Goal: Complete application form

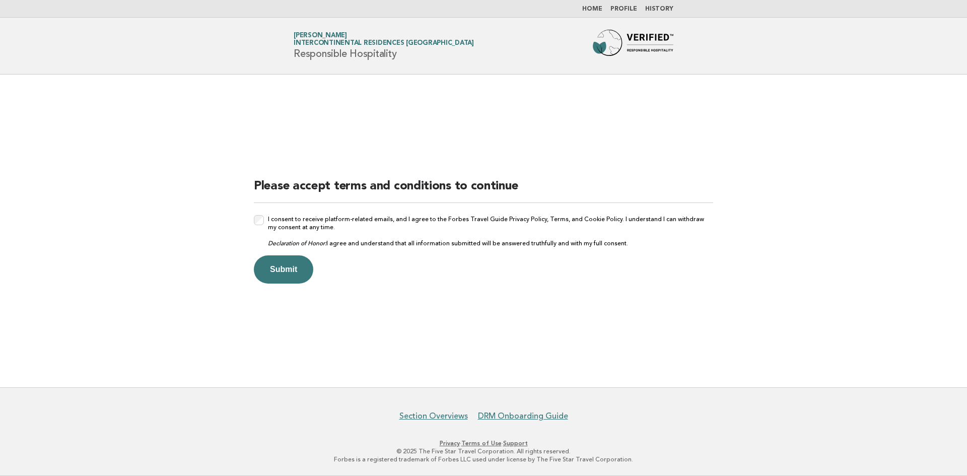
click at [254, 215] on p at bounding box center [259, 220] width 10 height 10
click at [290, 271] on button "Submit" at bounding box center [283, 269] width 59 height 28
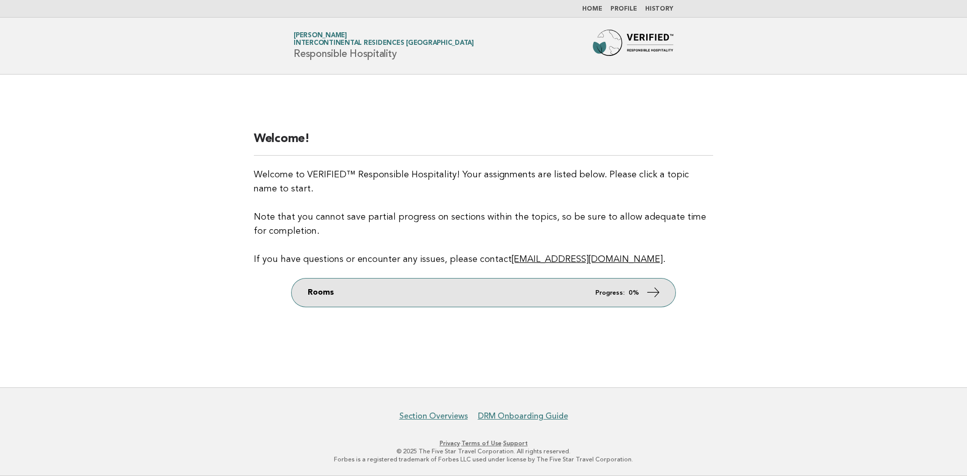
click at [659, 292] on icon at bounding box center [653, 292] width 15 height 15
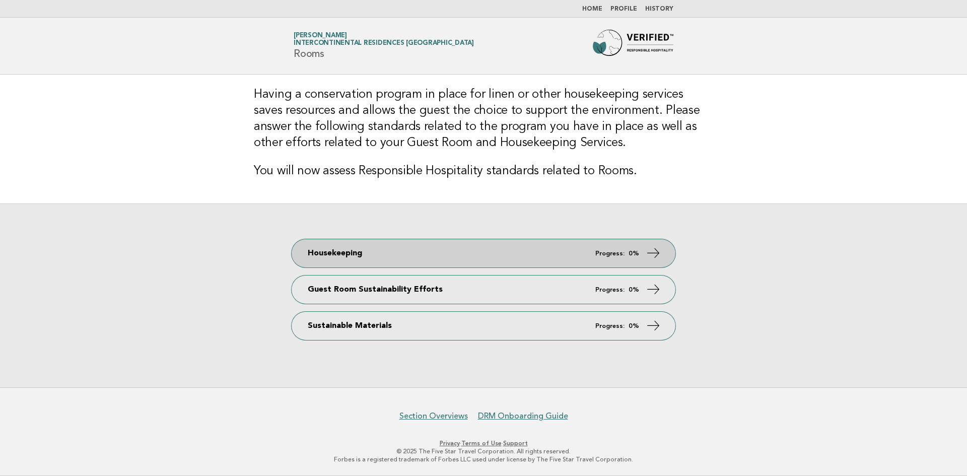
click at [651, 253] on icon at bounding box center [653, 253] width 15 height 15
click at [655, 253] on icon at bounding box center [653, 253] width 15 height 15
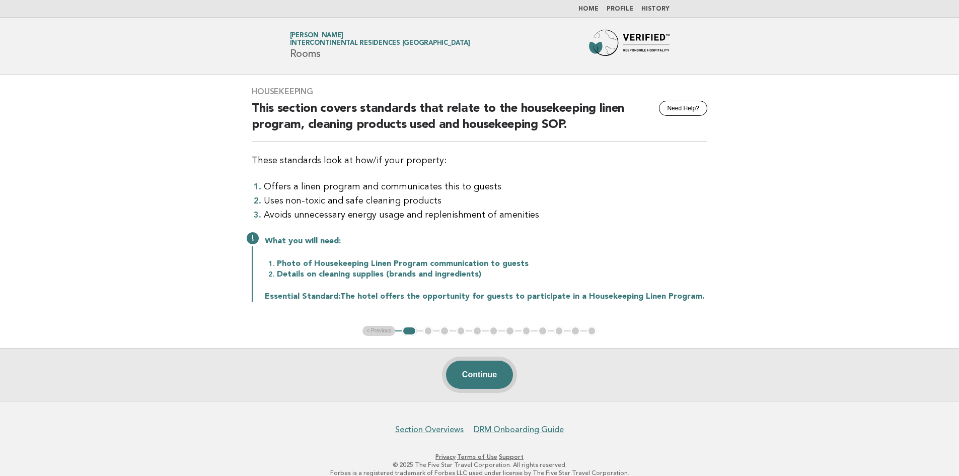
click at [476, 374] on button "Continue" at bounding box center [479, 374] width 67 height 28
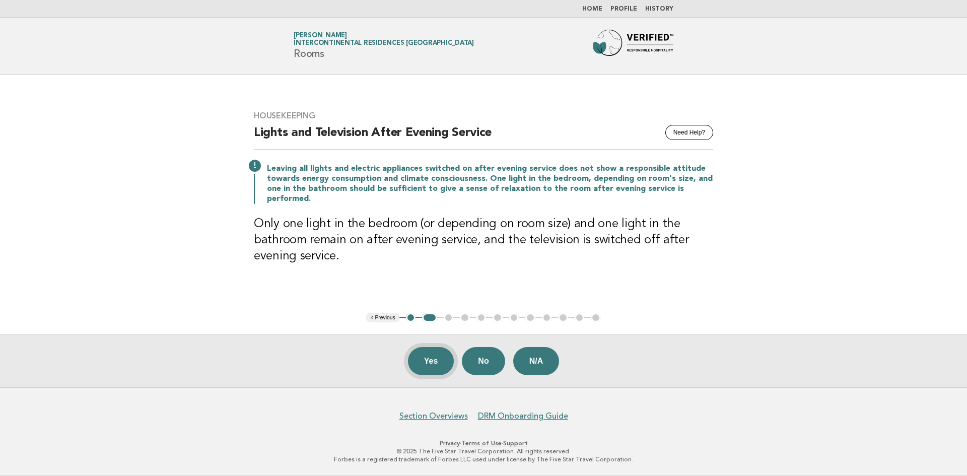
click at [426, 359] on button "Yes" at bounding box center [431, 361] width 46 height 28
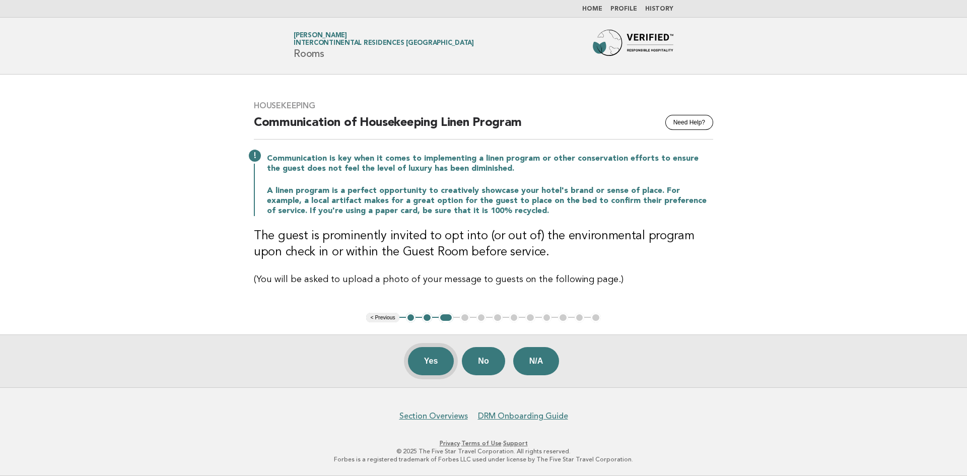
click at [436, 363] on button "Yes" at bounding box center [431, 361] width 46 height 28
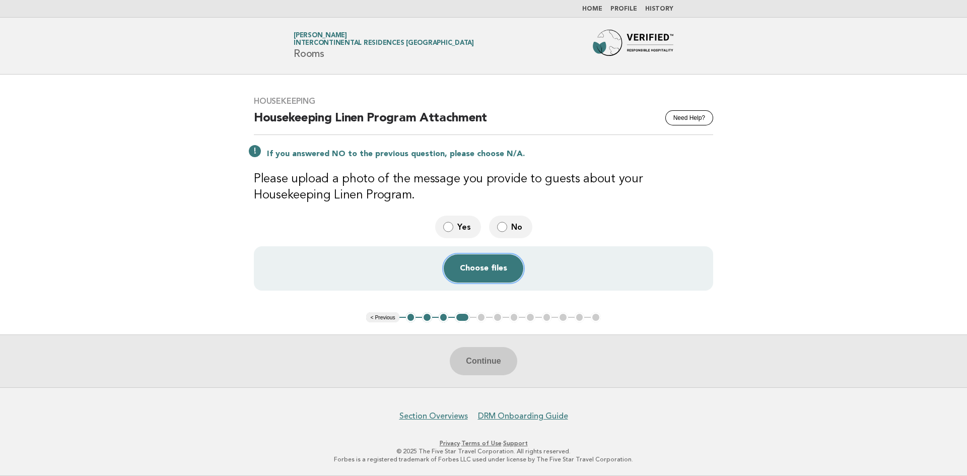
click at [482, 270] on button "Choose files" at bounding box center [484, 268] width 80 height 28
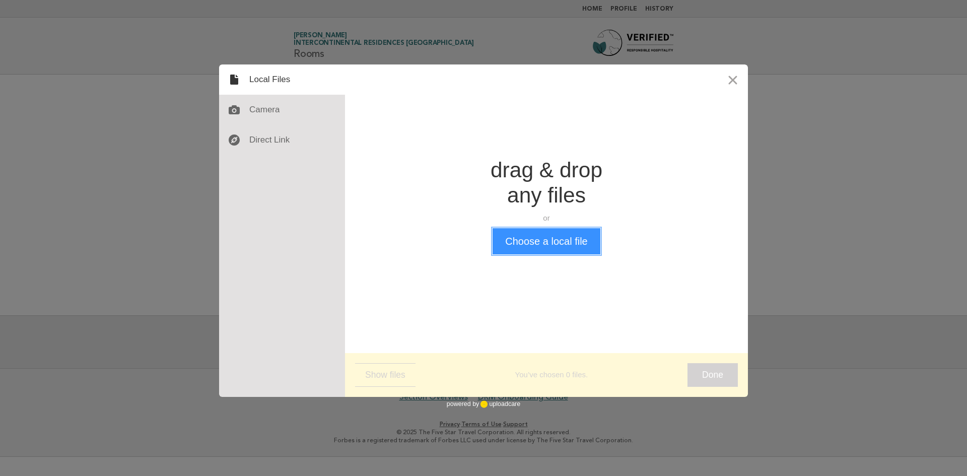
click at [543, 244] on button "Choose a local file" at bounding box center [545, 241] width 107 height 26
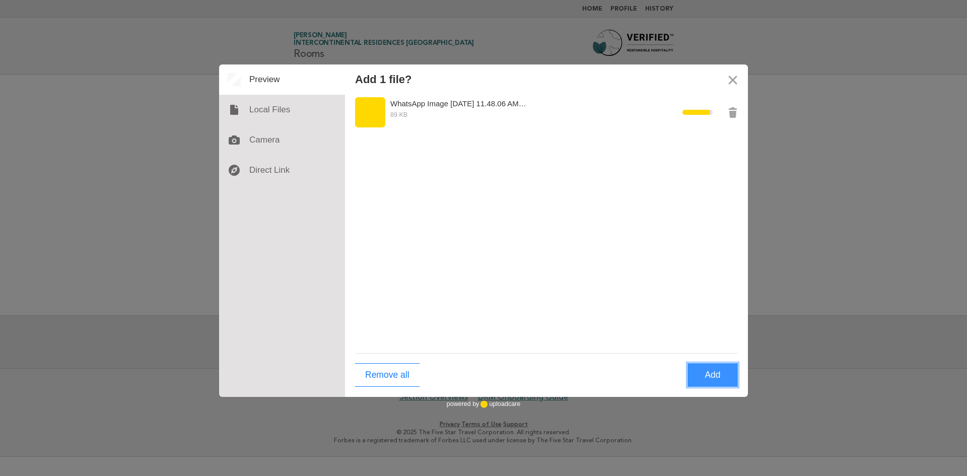
click at [708, 377] on button "Add" at bounding box center [712, 375] width 50 height 24
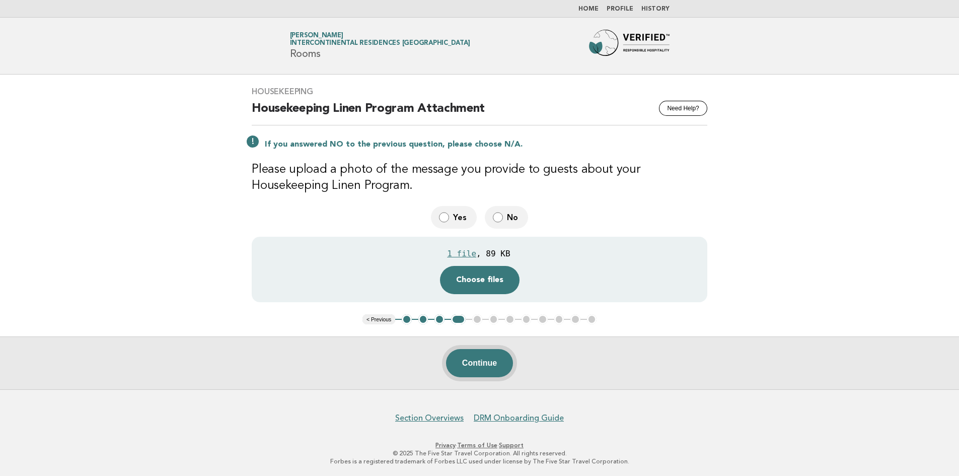
click at [481, 365] on button "Continue" at bounding box center [479, 363] width 67 height 28
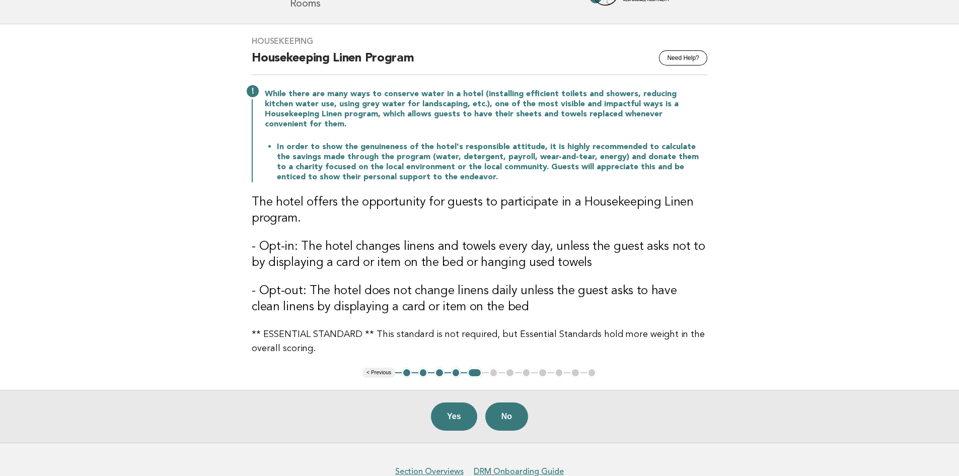
scroll to position [95, 0]
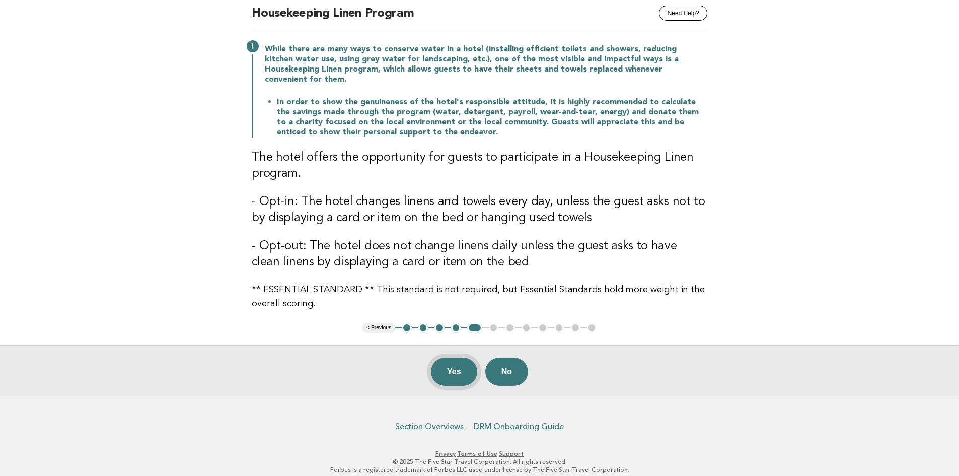
click at [445, 358] on button "Yes" at bounding box center [454, 371] width 46 height 28
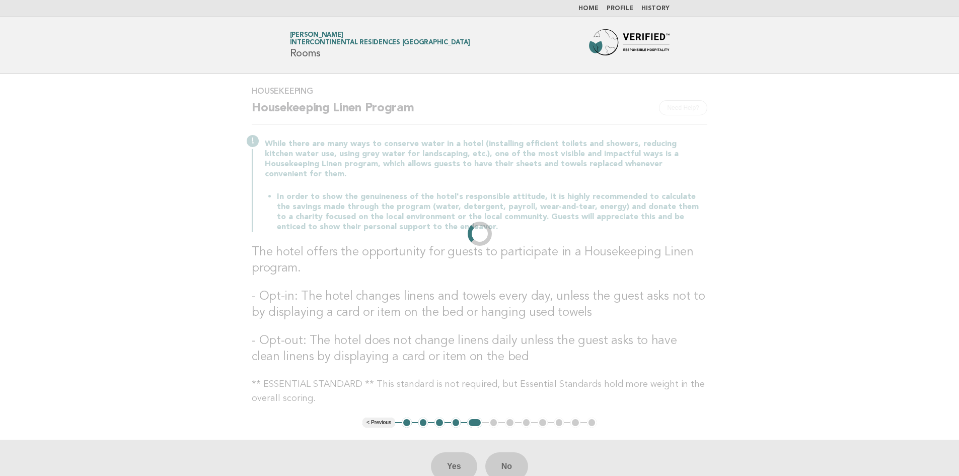
scroll to position [0, 0]
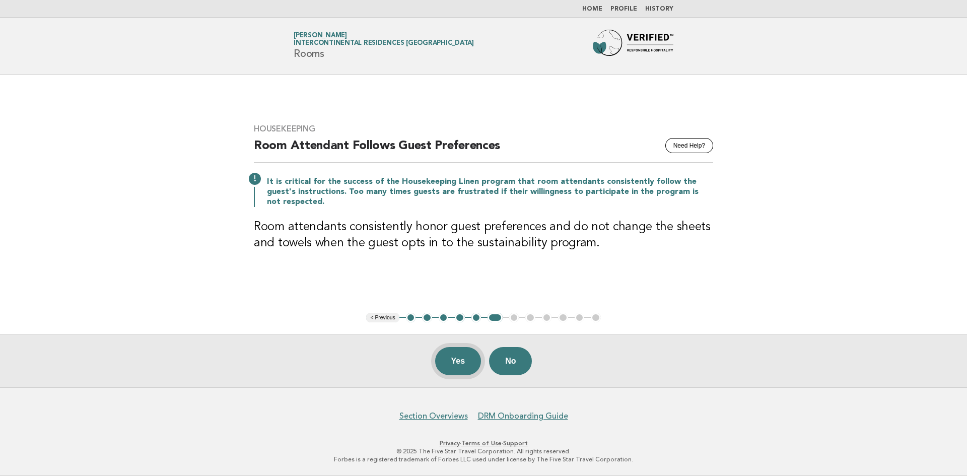
click at [460, 364] on button "Yes" at bounding box center [458, 361] width 46 height 28
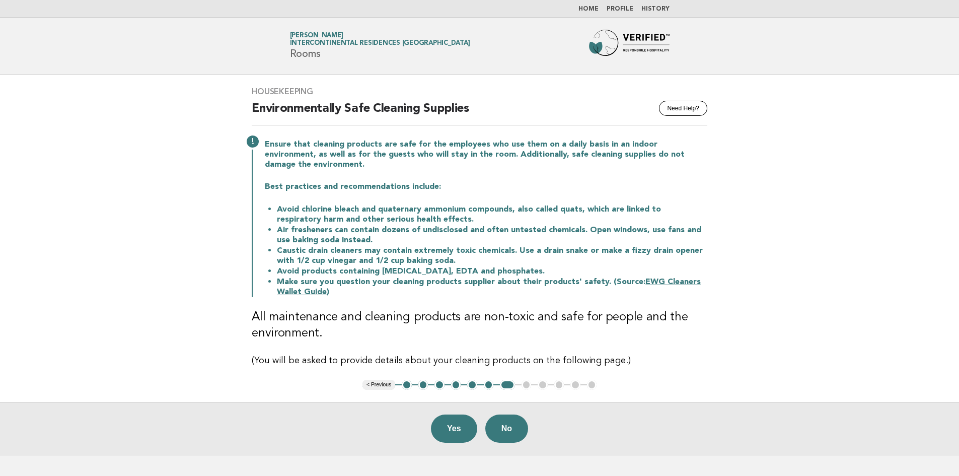
click at [661, 278] on link "EWG Cleaners Wallet Guide" at bounding box center [489, 287] width 424 height 18
